Goal: Information Seeking & Learning: Stay updated

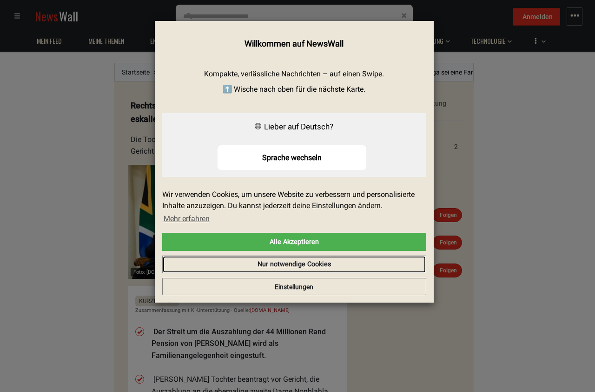
click at [263, 267] on link "Nur notwendige Cookies" at bounding box center [294, 264] width 264 height 18
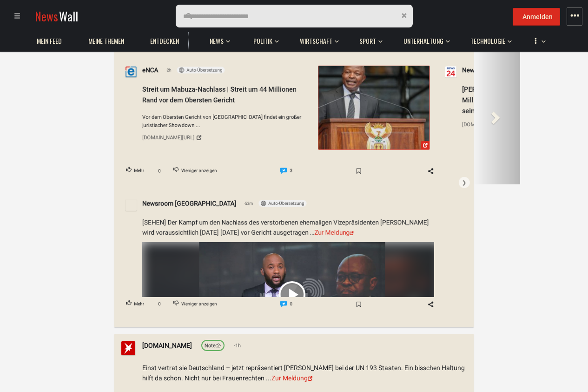
scroll to position [614, 0]
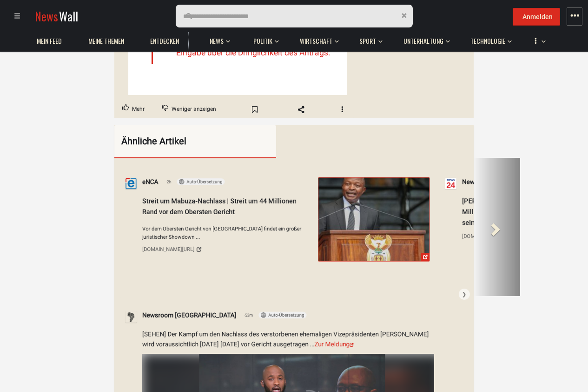
click at [500, 204] on div "Next" at bounding box center [497, 227] width 47 height 138
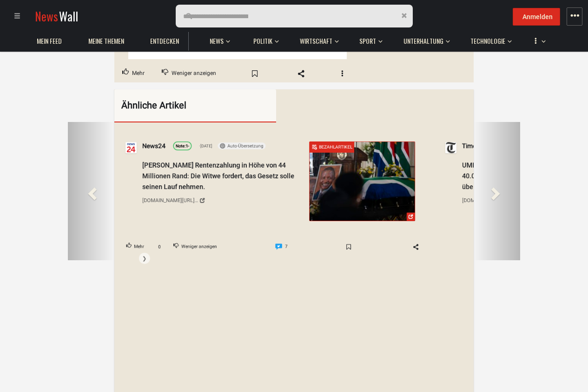
scroll to position [670, 0]
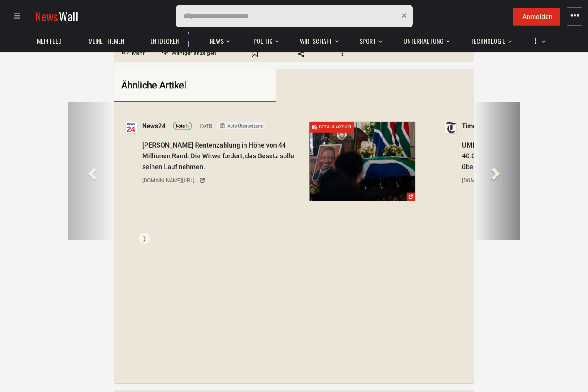
click at [508, 183] on div "Next" at bounding box center [497, 171] width 47 height 138
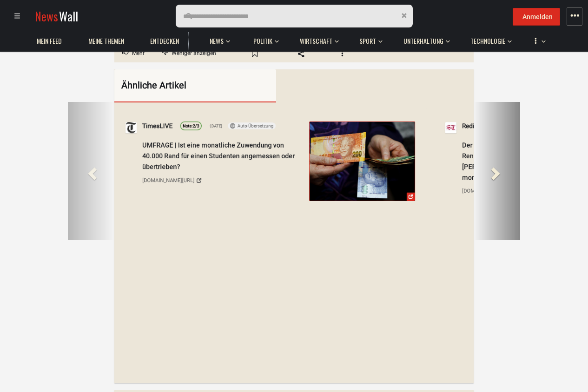
click at [508, 183] on div "Next" at bounding box center [497, 171] width 47 height 138
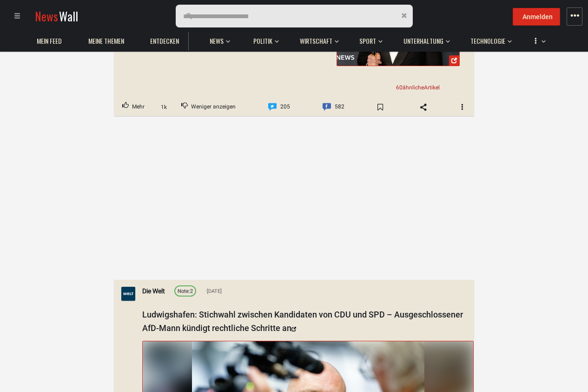
scroll to position [0, 0]
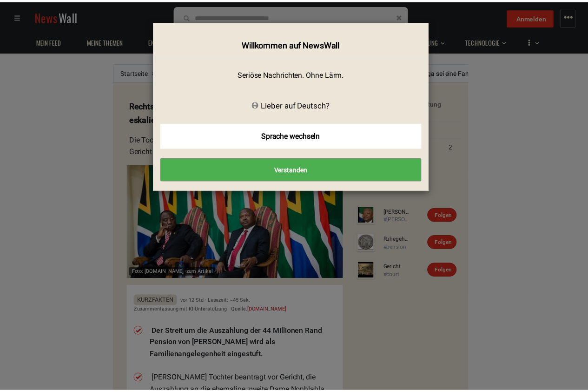
scroll to position [302, 0]
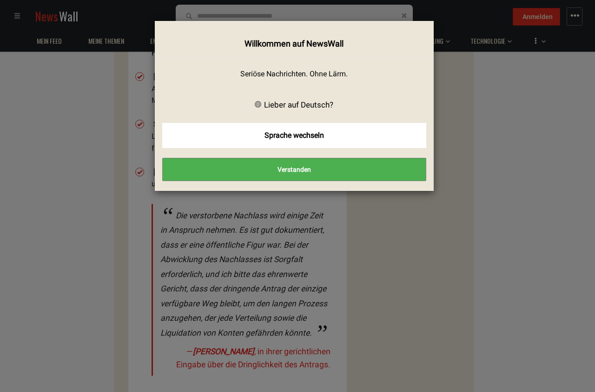
click at [323, 168] on button "Verstanden" at bounding box center [294, 169] width 264 height 23
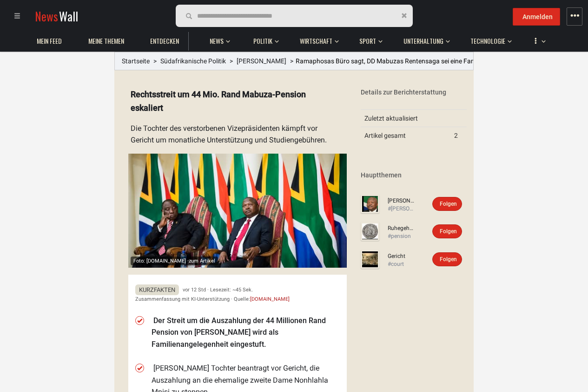
scroll to position [0, 0]
